Goal: Transaction & Acquisition: Purchase product/service

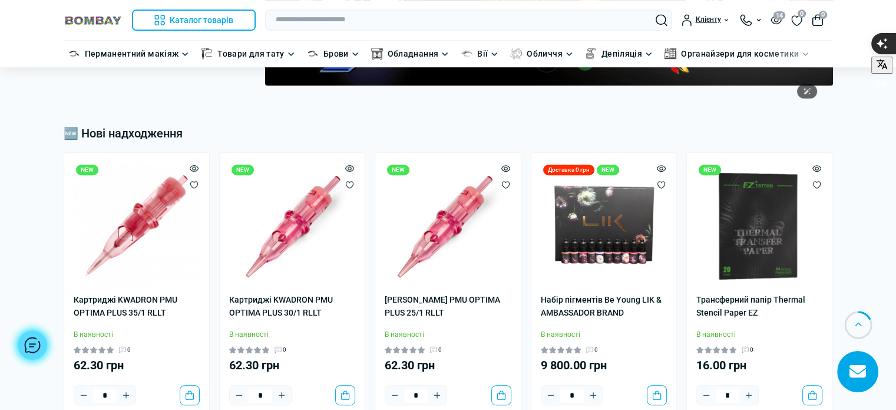
scroll to position [471, 0]
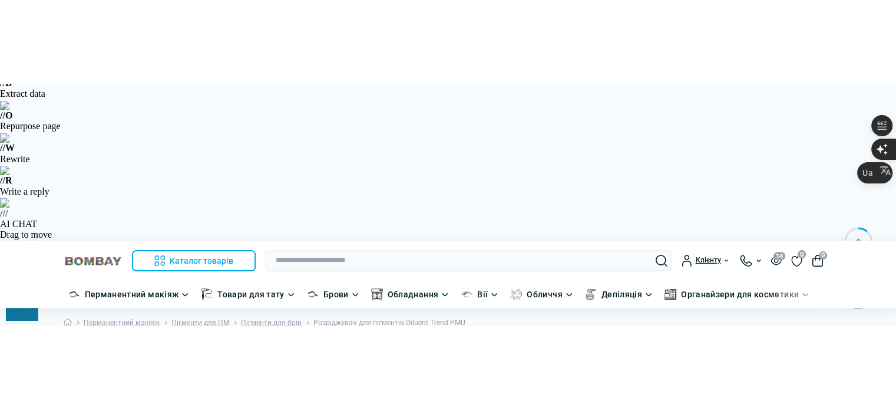
scroll to position [236, 0]
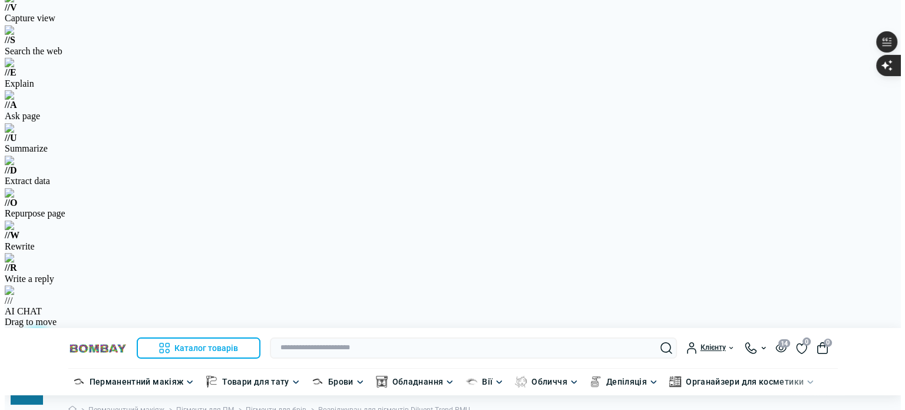
scroll to position [59, 0]
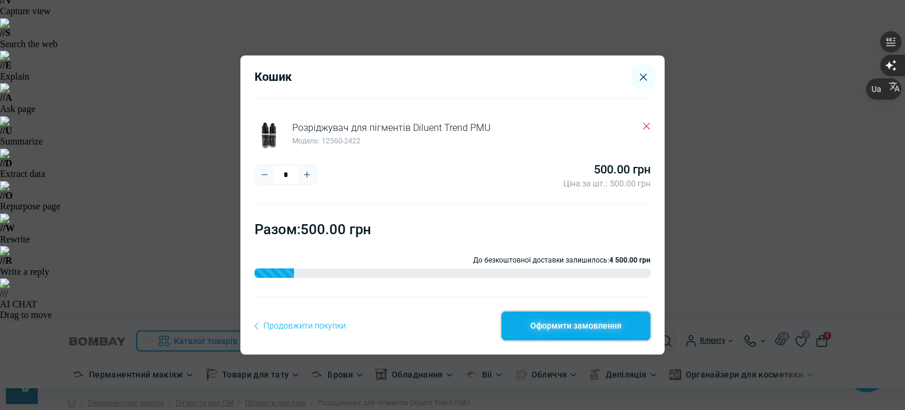
click at [576, 332] on link "Оформити замовлення" at bounding box center [576, 325] width 149 height 28
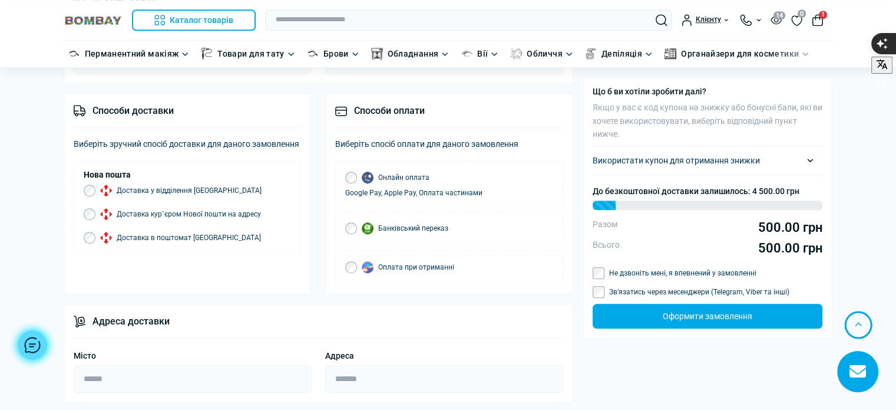
scroll to position [912, 0]
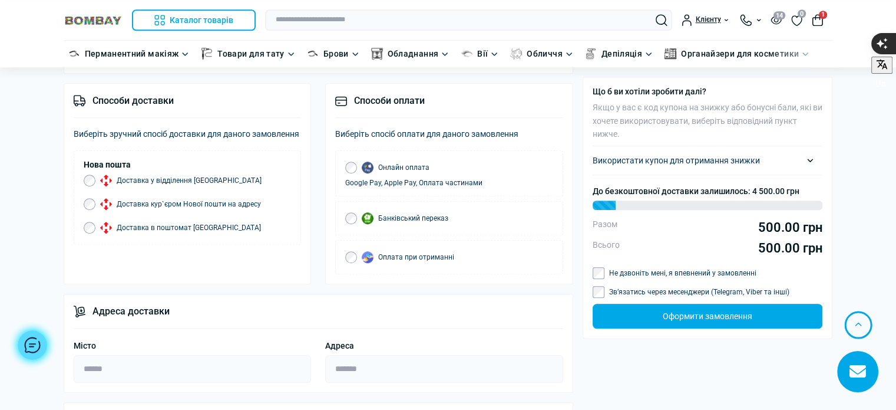
type input "**********"
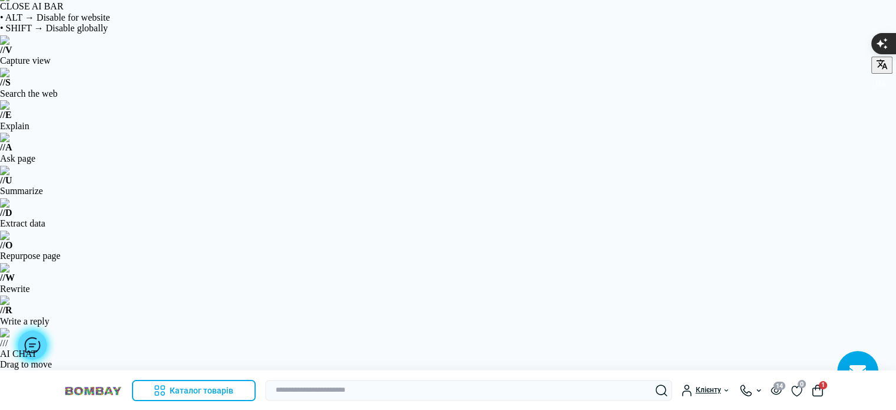
scroll to position [0, 0]
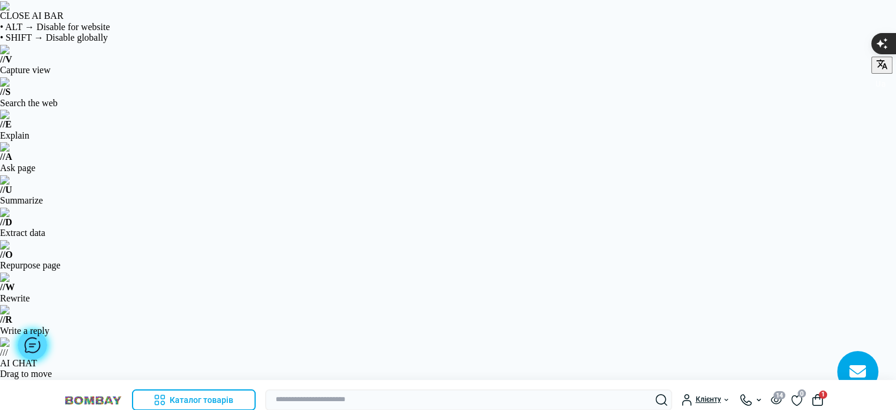
click at [110, 394] on img at bounding box center [93, 399] width 59 height 11
